Goal: Use online tool/utility: Use online tool/utility

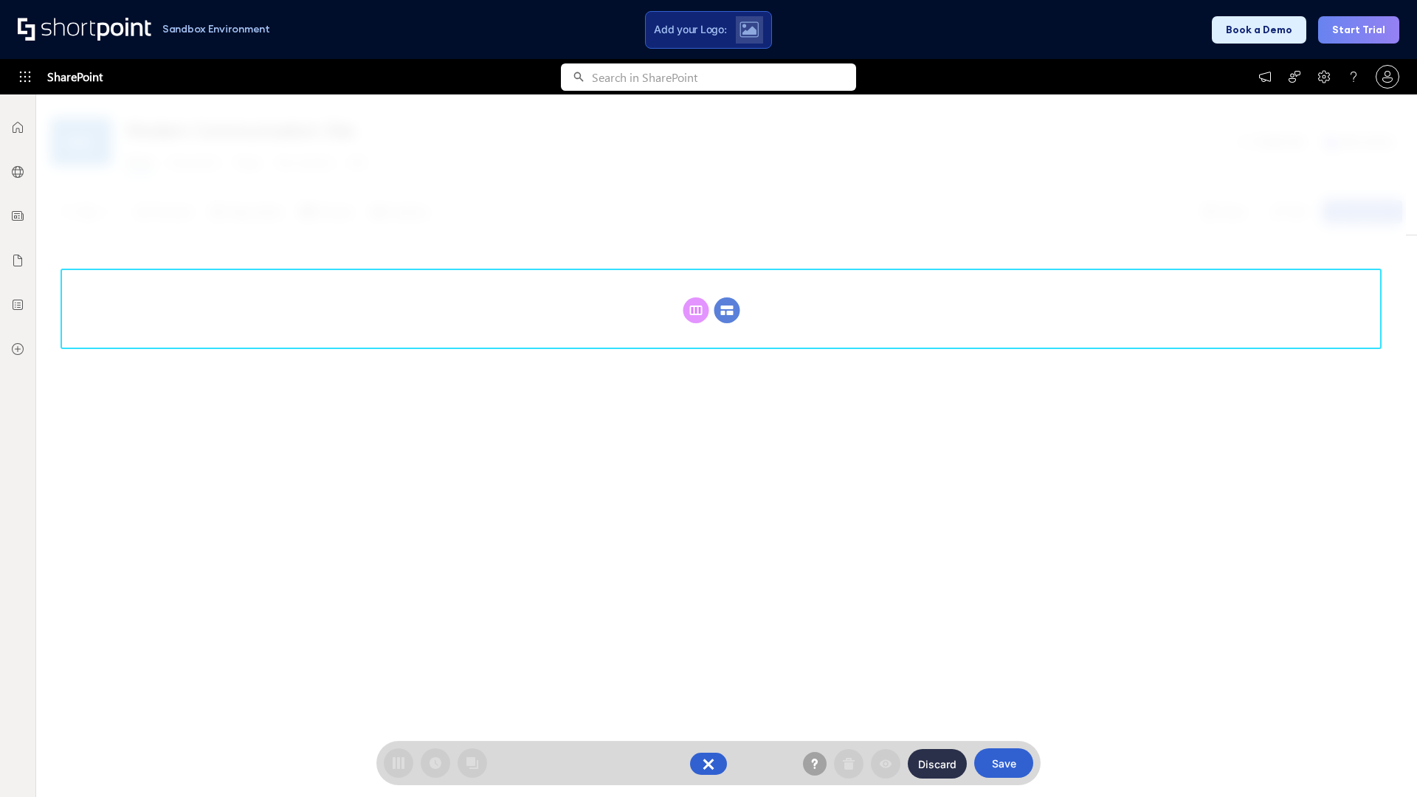
scroll to position [203, 0]
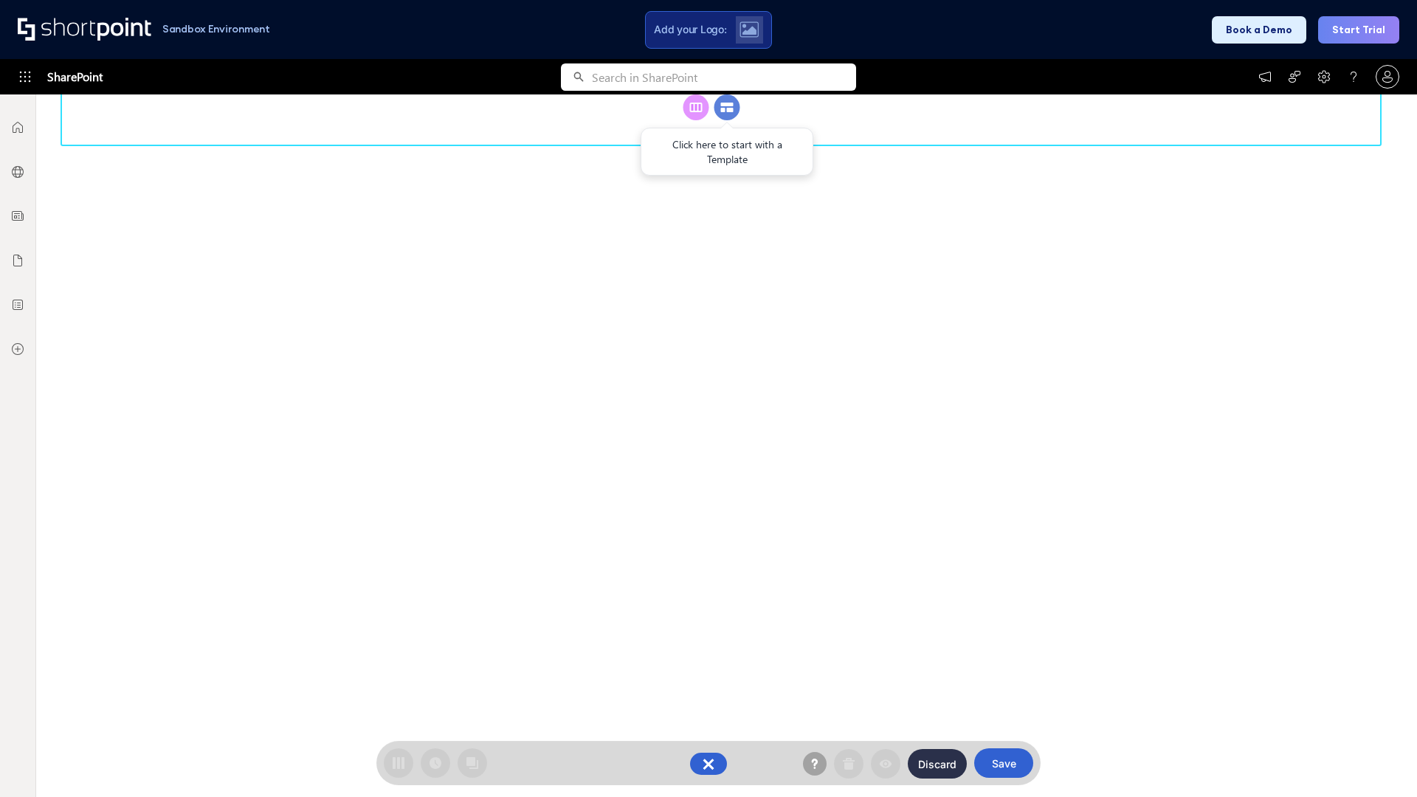
click at [727, 120] on circle at bounding box center [727, 107] width 26 height 26
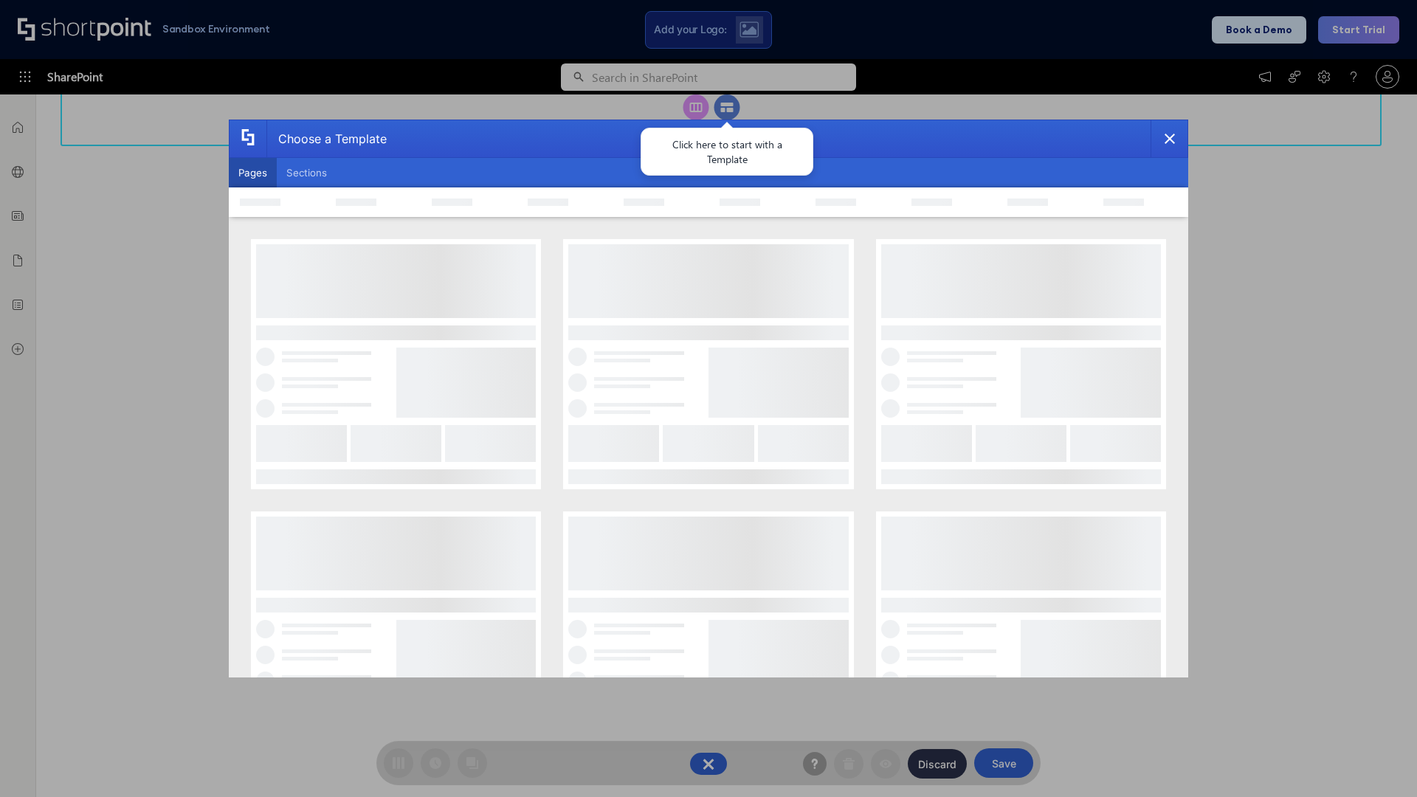
scroll to position [0, 0]
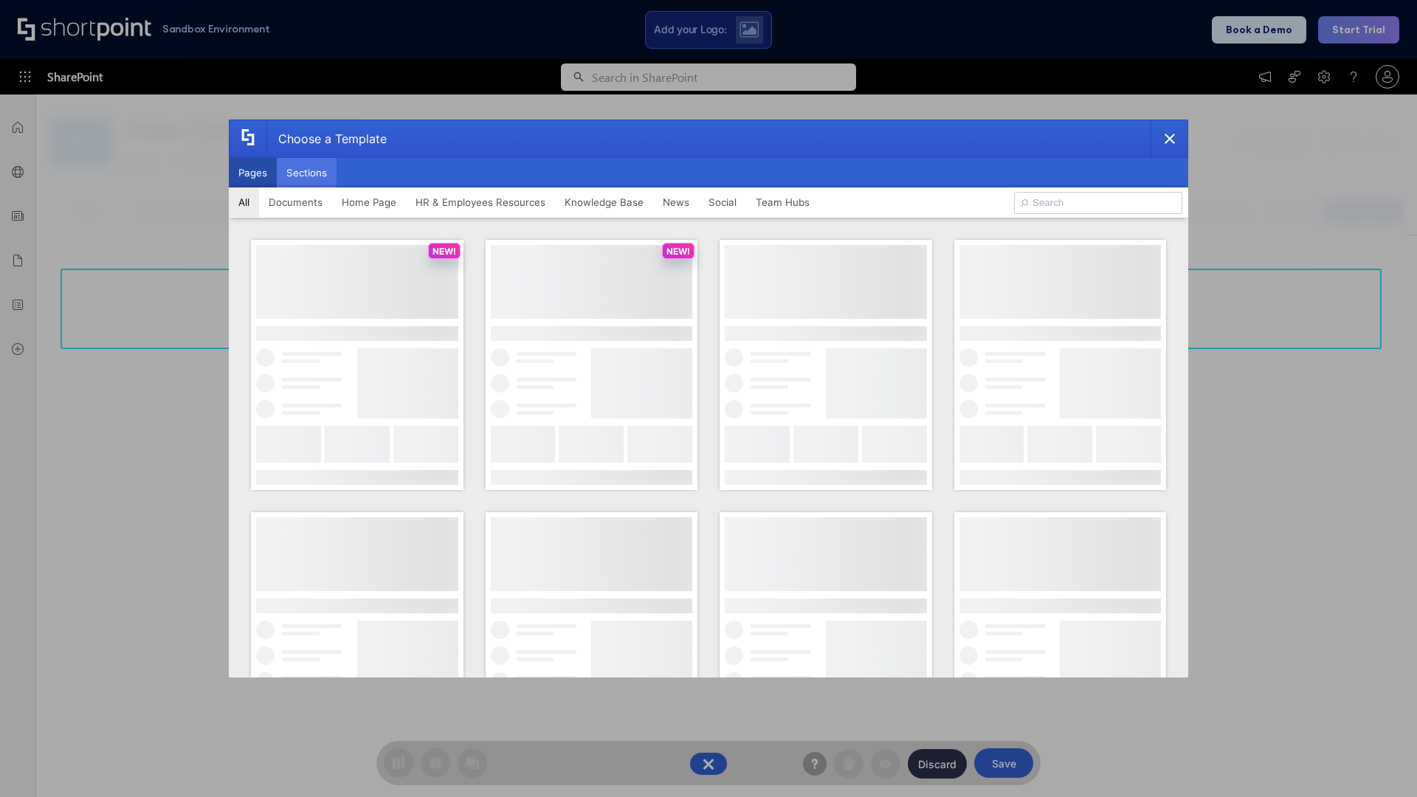
click at [306, 173] on button "Sections" at bounding box center [307, 173] width 60 height 30
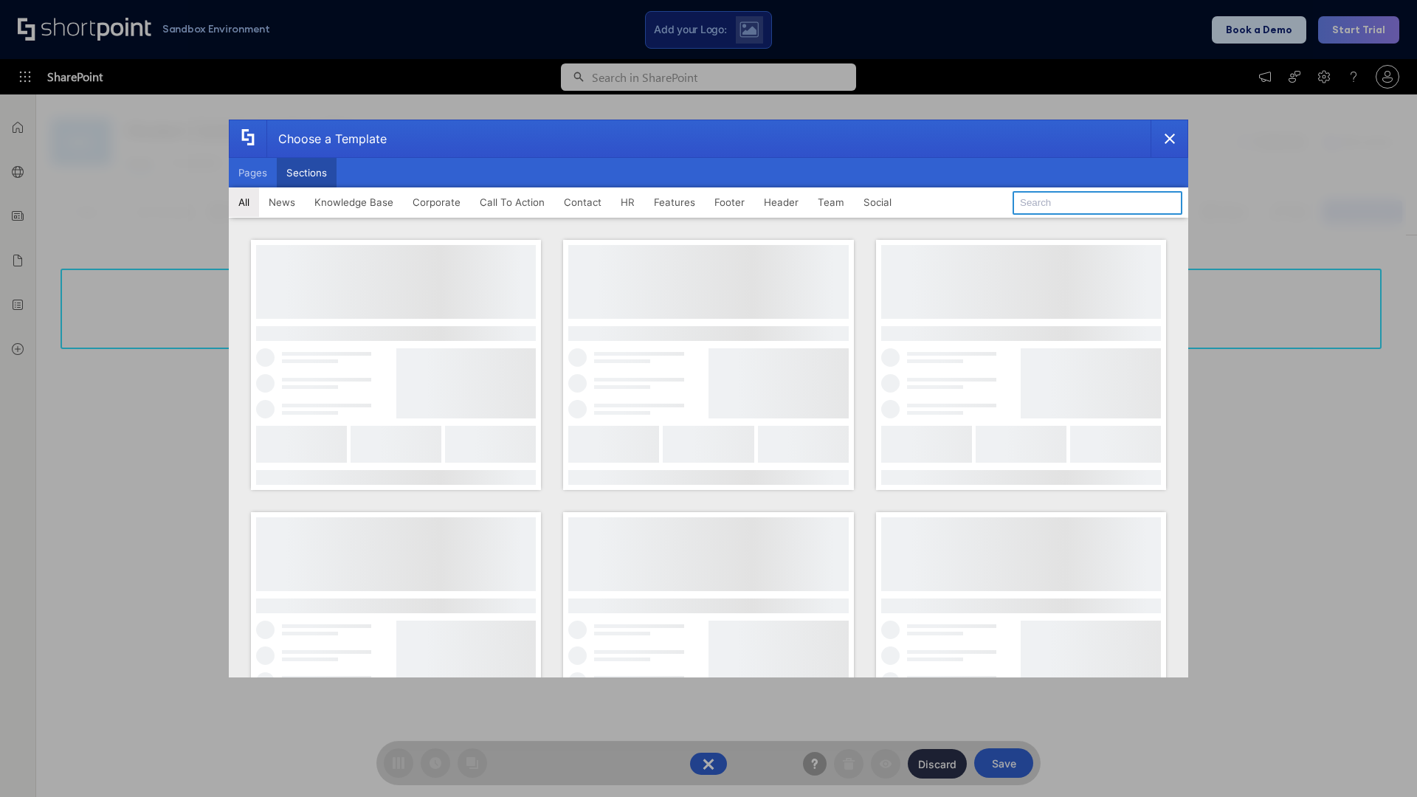
type input "Service Block 1"
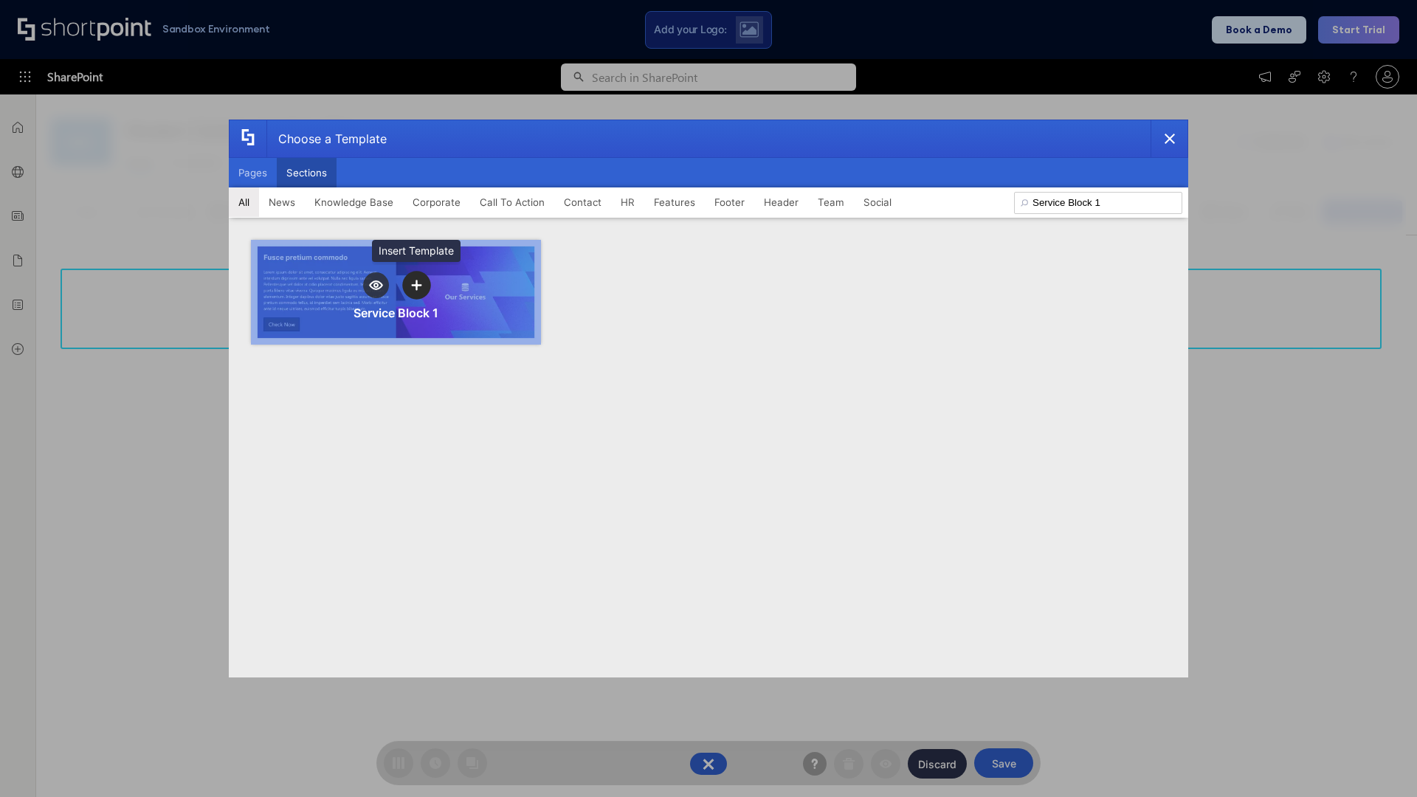
click at [416, 285] on icon "template selector" at bounding box center [416, 285] width 10 height 10
